Goal: Task Accomplishment & Management: Use online tool/utility

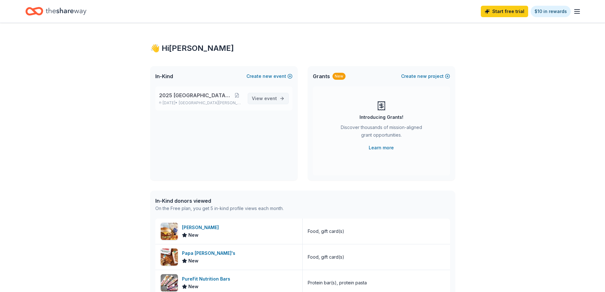
click at [268, 99] on span "event" at bounding box center [270, 98] width 13 height 5
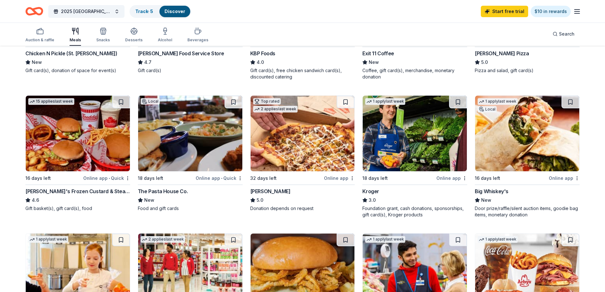
scroll to position [159, 0]
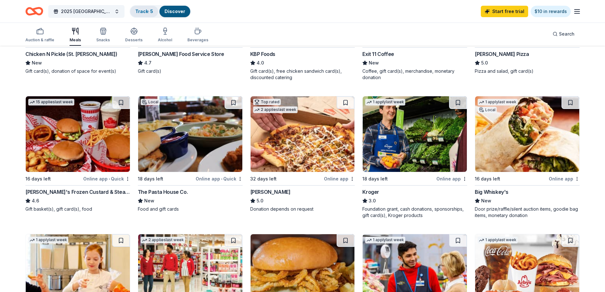
click at [146, 11] on link "Track · 5" at bounding box center [144, 11] width 18 height 5
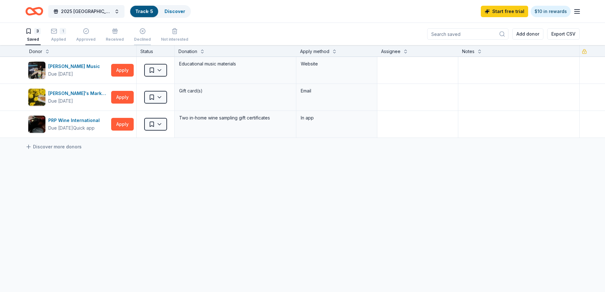
click at [137, 37] on div "Declined" at bounding box center [142, 39] width 17 height 5
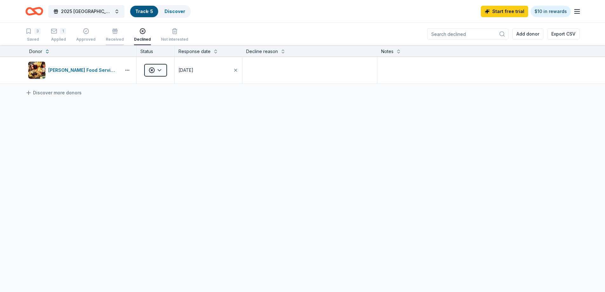
click at [112, 39] on div "Received" at bounding box center [115, 39] width 18 height 5
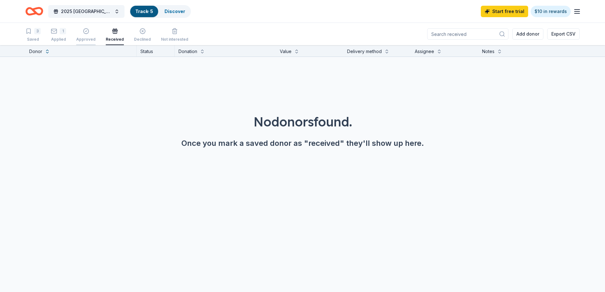
click at [87, 37] on div "Approved" at bounding box center [85, 35] width 19 height 14
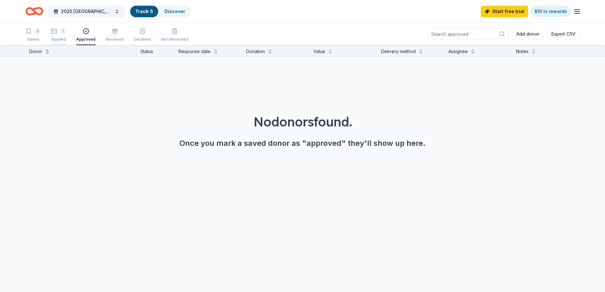
click at [59, 36] on div "1 Applied" at bounding box center [58, 35] width 15 height 14
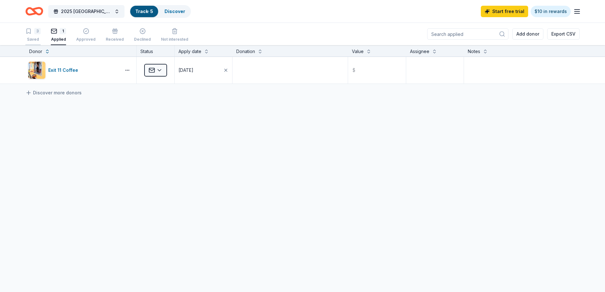
click at [32, 36] on div "3 Saved" at bounding box center [32, 35] width 15 height 14
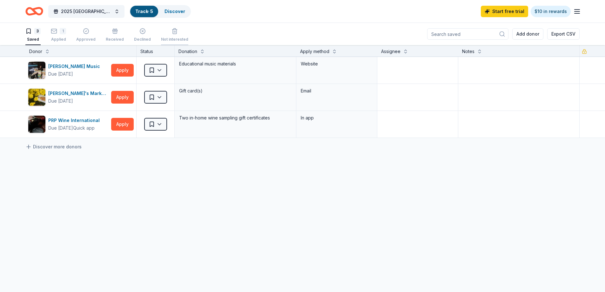
click at [166, 32] on div "button" at bounding box center [174, 31] width 27 height 6
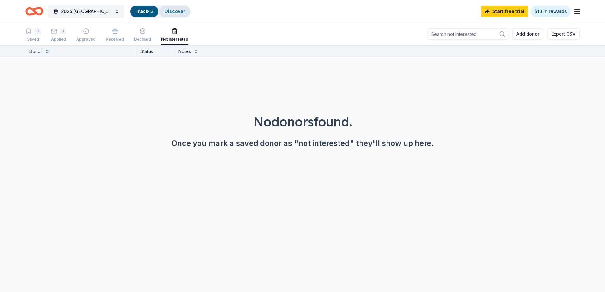
click at [177, 11] on link "Discover" at bounding box center [175, 11] width 21 height 5
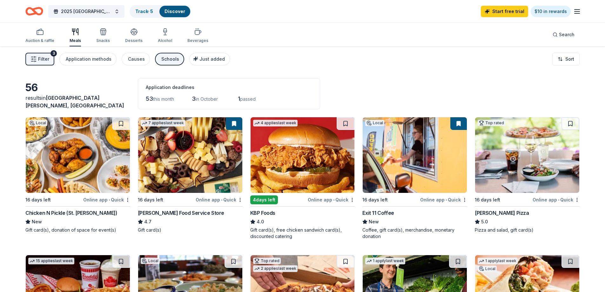
click at [156, 56] on button "Schools" at bounding box center [169, 59] width 29 height 13
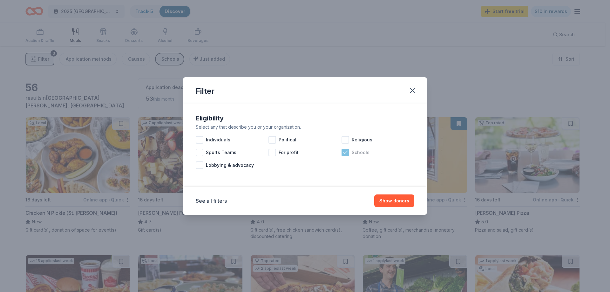
click at [346, 154] on icon at bounding box center [345, 152] width 6 height 6
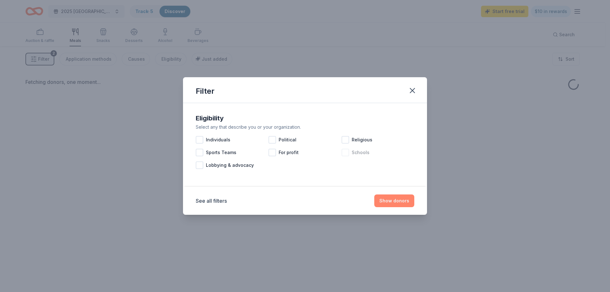
click at [391, 200] on button "Show donors" at bounding box center [394, 200] width 40 height 13
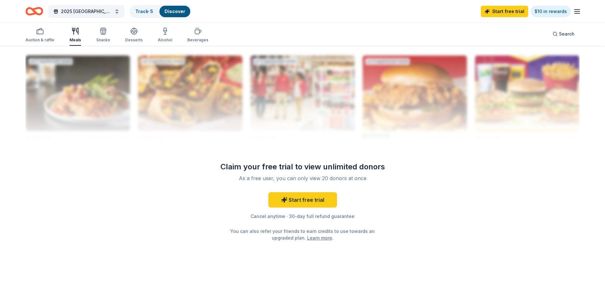
scroll to position [625, 0]
